Goal: Task Accomplishment & Management: Use online tool/utility

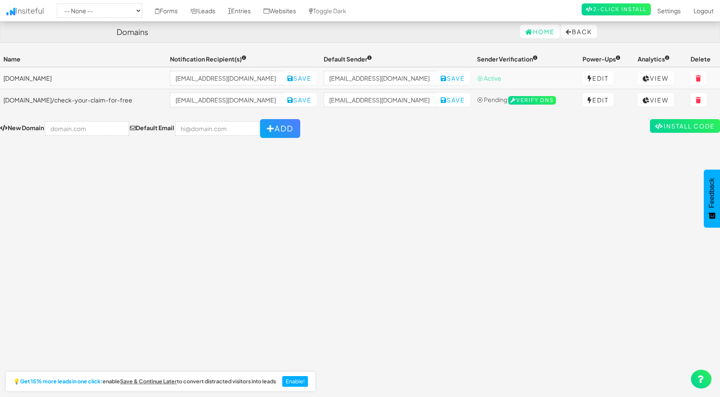
drag, startPoint x: 73, startPoint y: 77, endPoint x: 4, endPoint y: 76, distance: 69.2
click at [4, 76] on td "[DOMAIN_NAME]" at bounding box center [83, 78] width 167 height 22
copy td "[DOMAIN_NAME]"
drag, startPoint x: 225, startPoint y: 100, endPoint x: 3, endPoint y: 99, distance: 221.6
click at [3, 99] on td "[DOMAIN_NAME]/check-your-claim-for-free" at bounding box center [83, 100] width 167 height 22
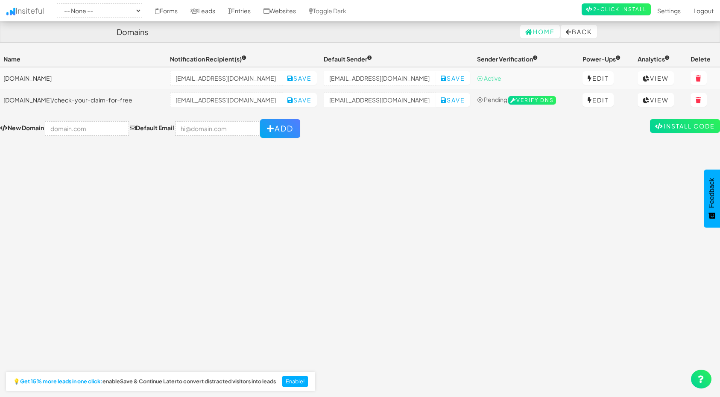
copy td "[DOMAIN_NAME]/check-your-claim-for-free"
click at [614, 6] on link "2-Click Install" at bounding box center [616, 9] width 69 height 12
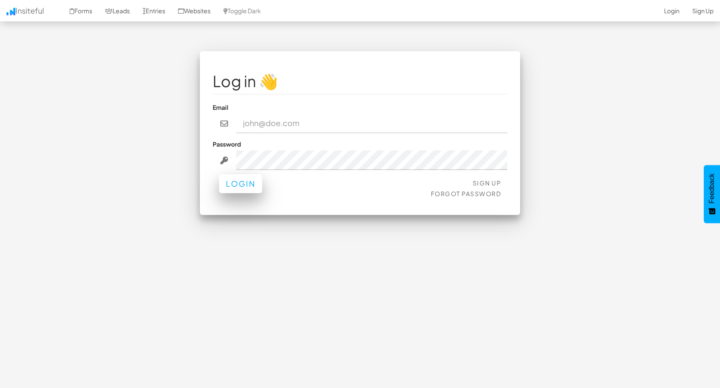
type input "[EMAIL_ADDRESS][DOMAIN_NAME]"
click at [249, 184] on button "Login" at bounding box center [240, 183] width 43 height 19
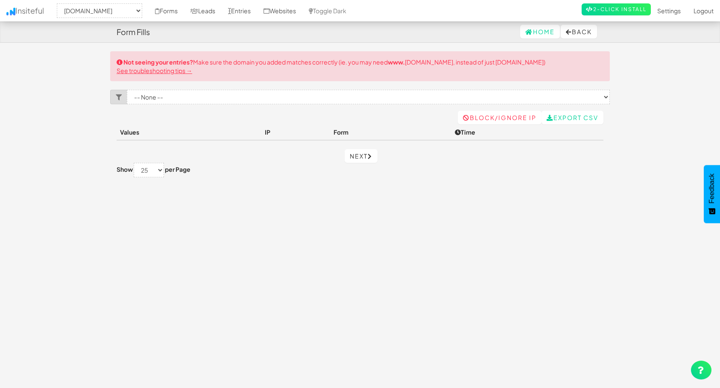
select select "2412"
click at [158, 72] on link "See troubleshooting tips →" at bounding box center [155, 71] width 76 height 8
click at [167, 8] on link "Forms" at bounding box center [166, 10] width 35 height 21
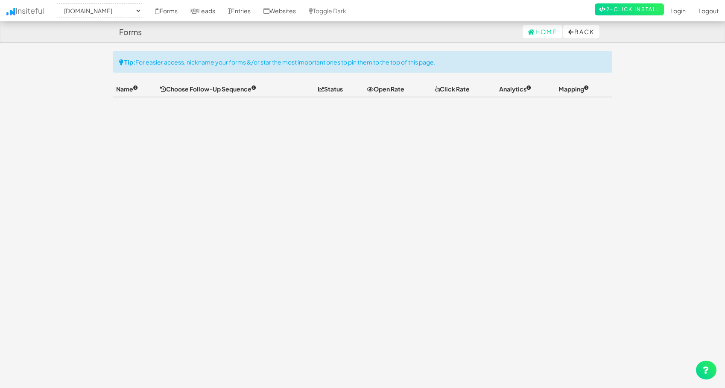
select select "2412"
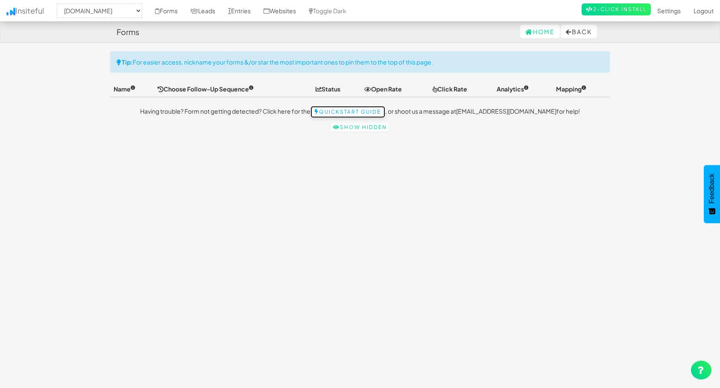
click at [365, 110] on link "Quickstart Guide" at bounding box center [347, 112] width 75 height 12
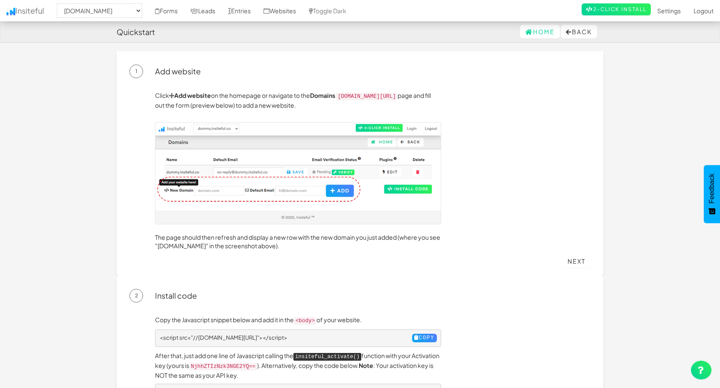
select select "2412"
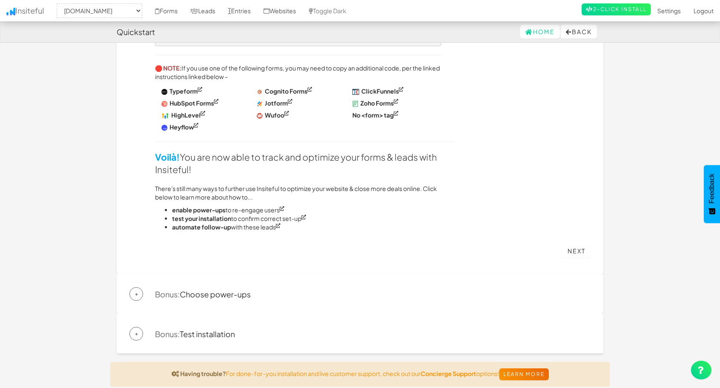
scroll to position [512, 0]
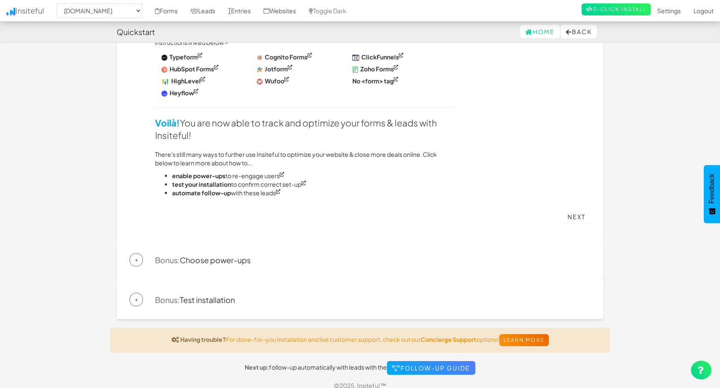
click at [142, 292] on span "+" at bounding box center [136, 299] width 14 height 14
click at [136, 292] on span "+" at bounding box center [136, 299] width 14 height 14
click at [189, 295] on link "Bonus: Test installation" at bounding box center [195, 300] width 80 height 10
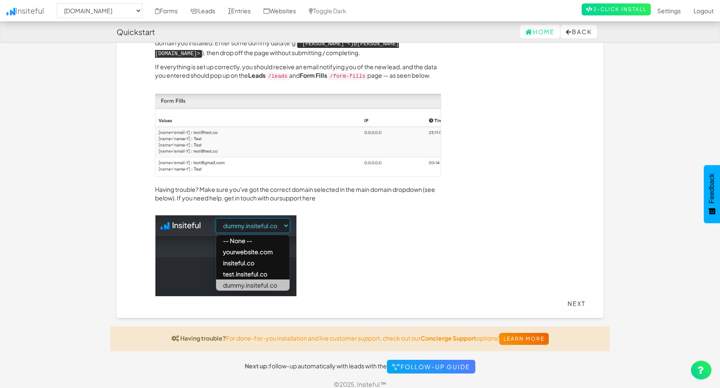
scroll to position [191, 0]
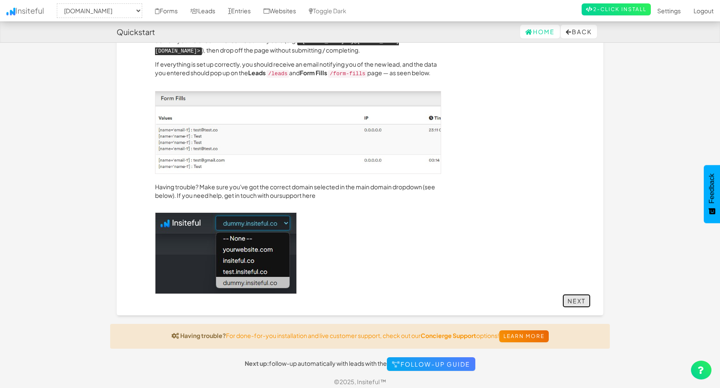
click at [579, 295] on link "Next" at bounding box center [576, 301] width 28 height 14
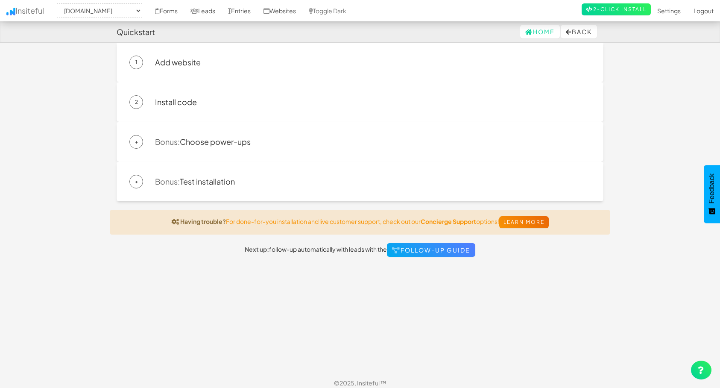
scroll to position [0, 0]
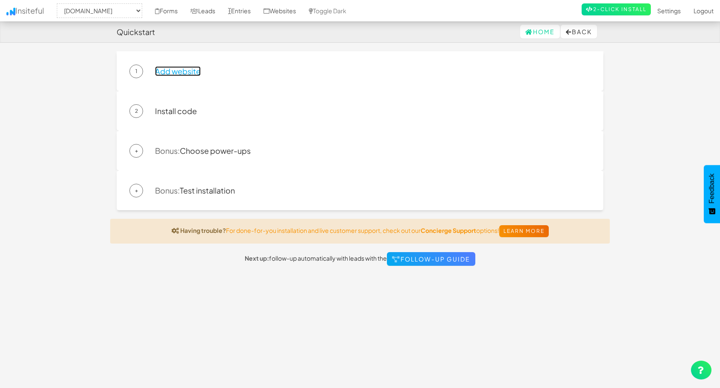
click at [183, 70] on link "Add website" at bounding box center [178, 71] width 46 height 10
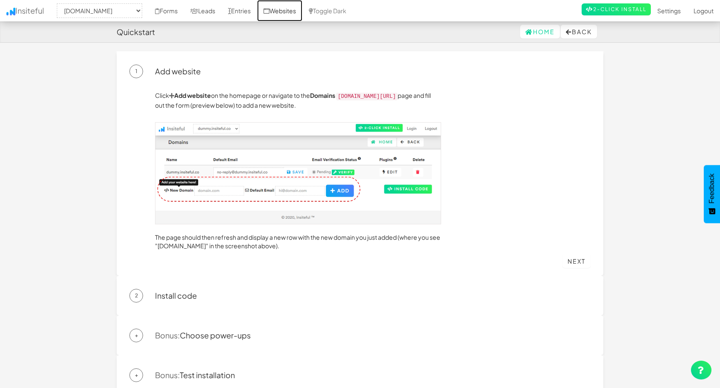
click at [294, 9] on link "Websites" at bounding box center [279, 10] width 45 height 21
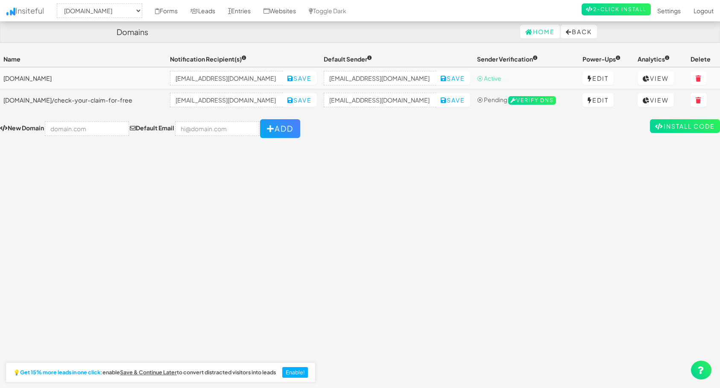
select select "2412"
click at [672, 128] on link "Install Code" at bounding box center [685, 126] width 70 height 14
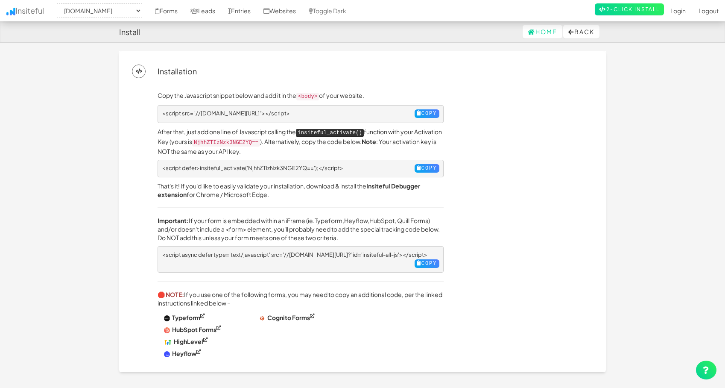
select select "2412"
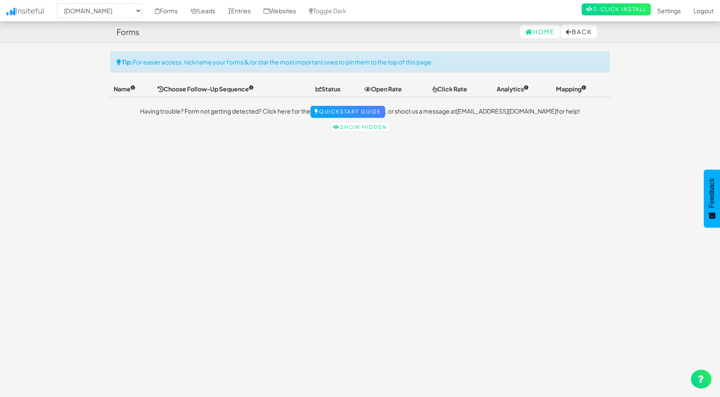
select select "2412"
click at [253, 10] on link "Entries" at bounding box center [239, 10] width 35 height 21
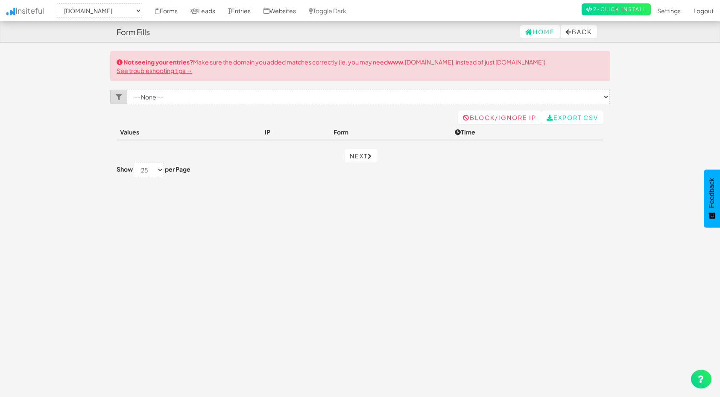
select select "2412"
click at [181, 10] on link "Forms" at bounding box center [166, 10] width 35 height 21
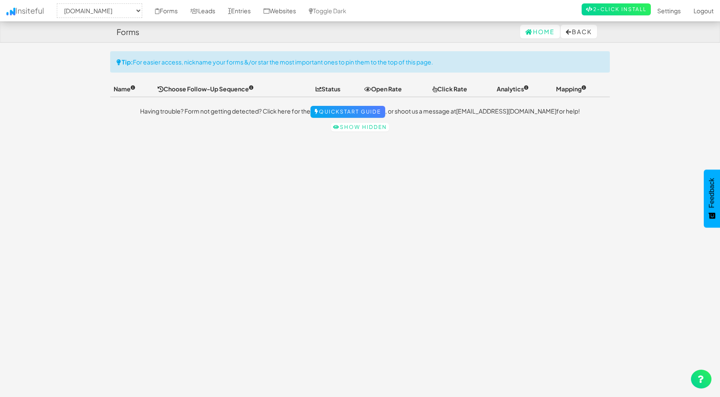
select select "2412"
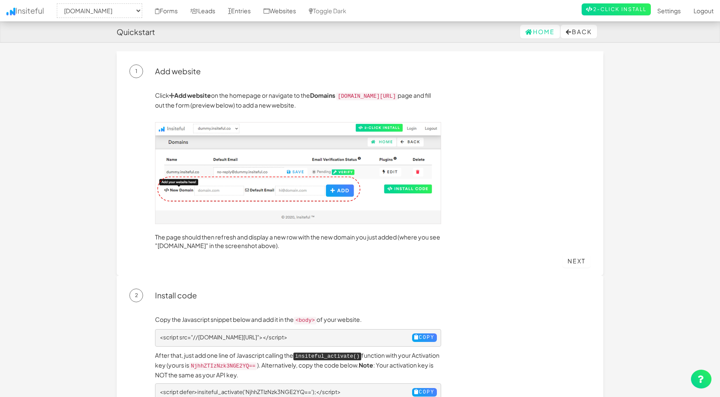
select select "2412"
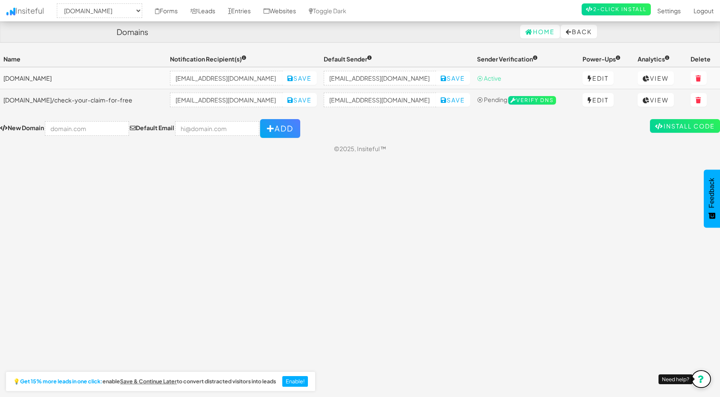
click at [699, 375] on icon at bounding box center [701, 379] width 7 height 8
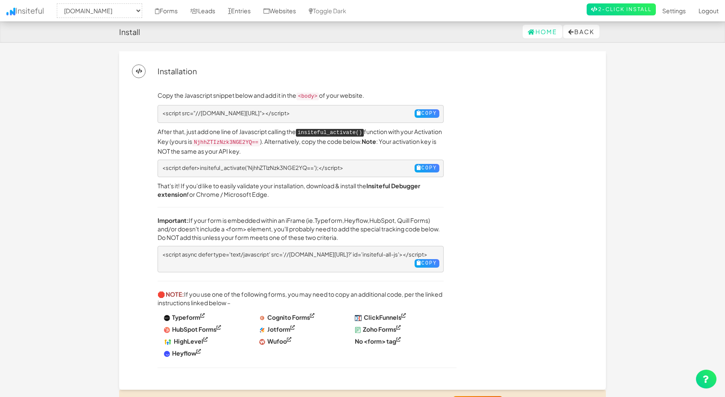
select select "2412"
